Goal: Find specific page/section: Find specific page/section

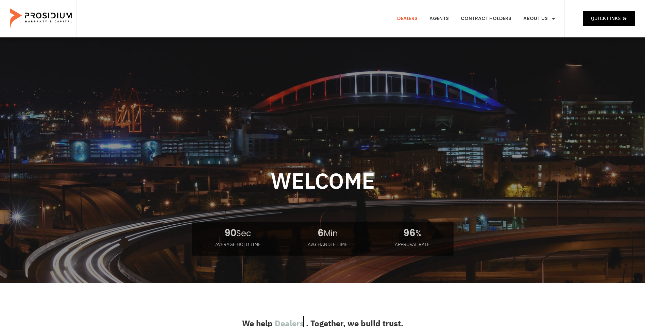
click at [409, 19] on link "Dealers" at bounding box center [407, 18] width 31 height 25
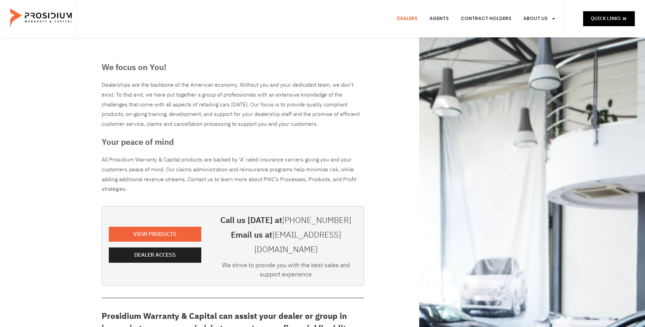
click at [156, 250] on span "Dealer Access" at bounding box center [156, 255] width 41 height 10
